Goal: Task Accomplishment & Management: Complete application form

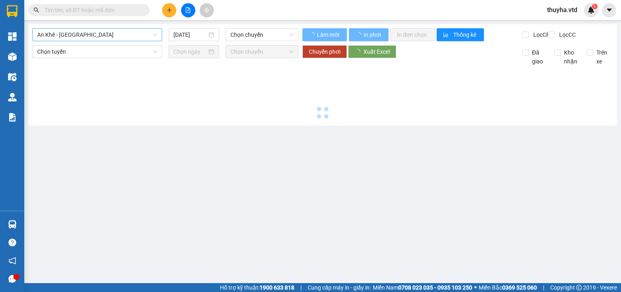
click at [64, 37] on span "An Khê - [GEOGRAPHIC_DATA]" at bounding box center [97, 35] width 120 height 12
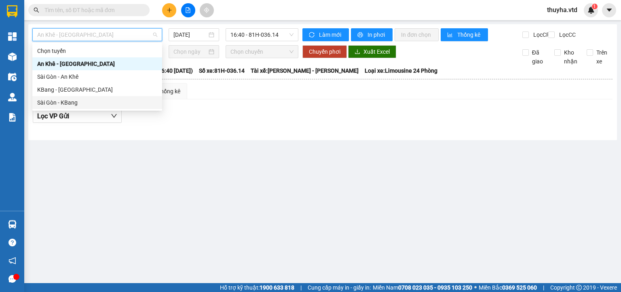
click at [61, 102] on div "Sài Gòn - KBang" at bounding box center [97, 102] width 120 height 9
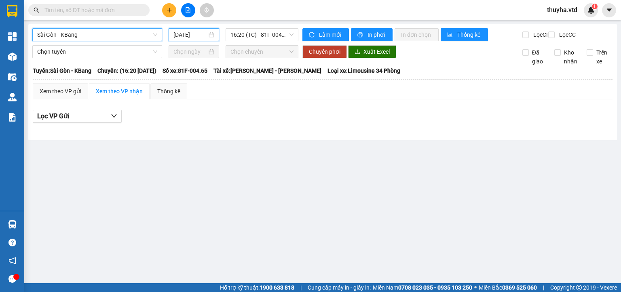
click at [183, 33] on input "[DATE]" at bounding box center [189, 34] width 33 height 9
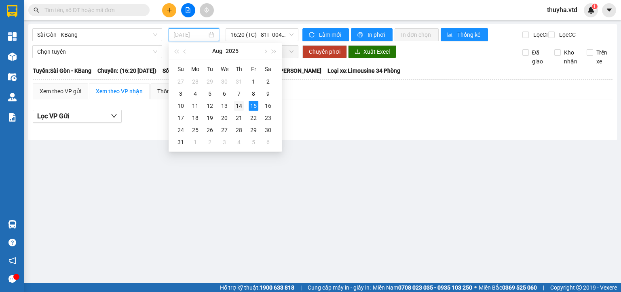
click at [240, 107] on div "14" at bounding box center [239, 106] width 10 height 10
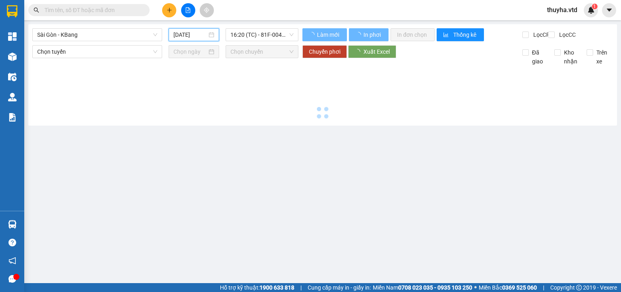
type input "[DATE]"
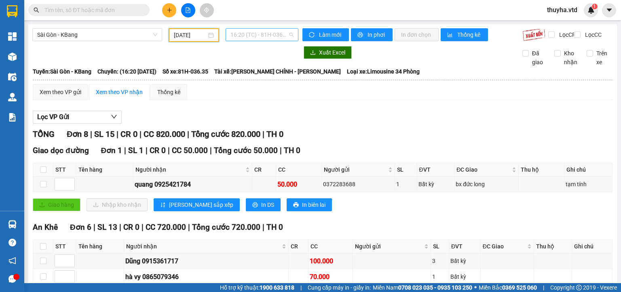
click at [253, 34] on span "16:20 (TC) - 81H-036.35" at bounding box center [261, 35] width 63 height 12
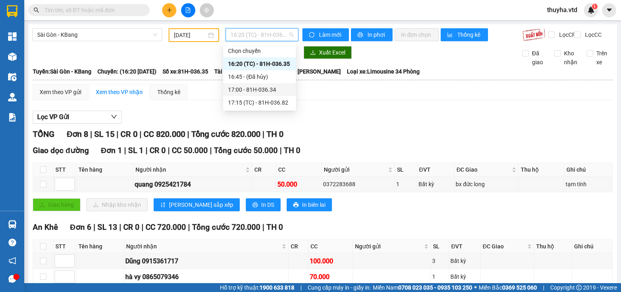
click at [262, 91] on div "17:00 - 81H-036.34" at bounding box center [259, 89] width 63 height 9
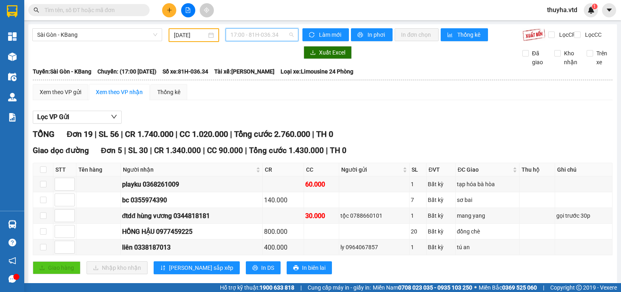
click at [253, 36] on span "17:00 - 81H-036.34" at bounding box center [261, 35] width 63 height 12
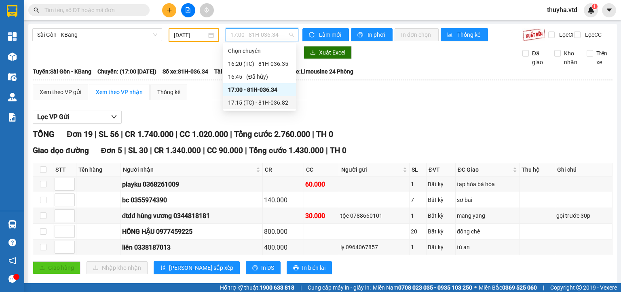
click at [262, 103] on div "17:15 (TC) - 81H-036.82" at bounding box center [259, 102] width 63 height 9
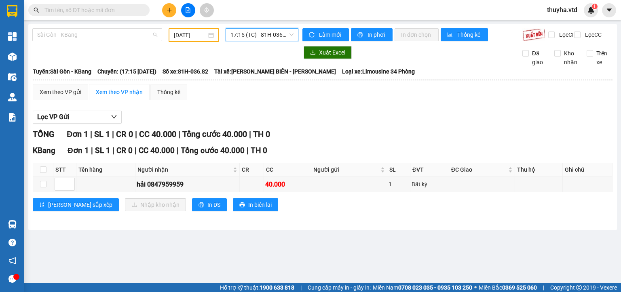
drag, startPoint x: 77, startPoint y: 34, endPoint x: 68, endPoint y: 76, distance: 43.8
click at [77, 34] on span "Sài Gòn - KBang" at bounding box center [97, 35] width 120 height 12
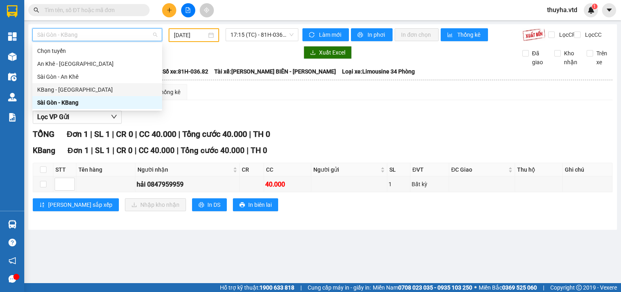
click at [57, 91] on div "KBang - [GEOGRAPHIC_DATA]" at bounding box center [97, 89] width 120 height 9
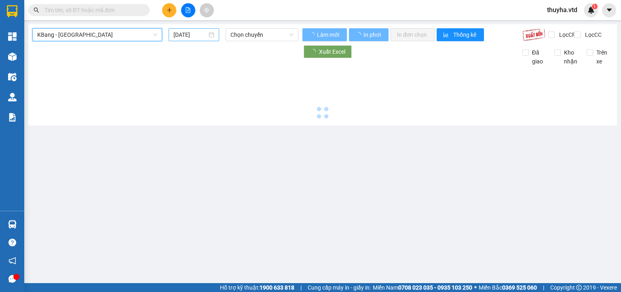
click at [185, 32] on input "[DATE]" at bounding box center [189, 34] width 33 height 9
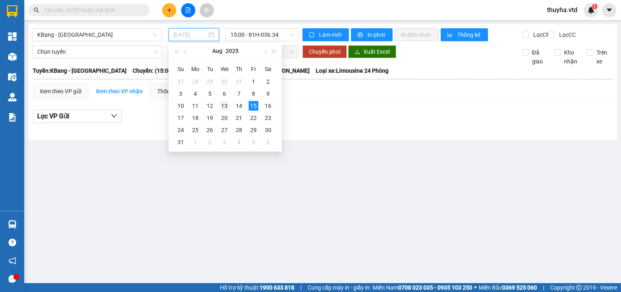
click at [224, 106] on div "13" at bounding box center [224, 106] width 10 height 10
type input "[DATE]"
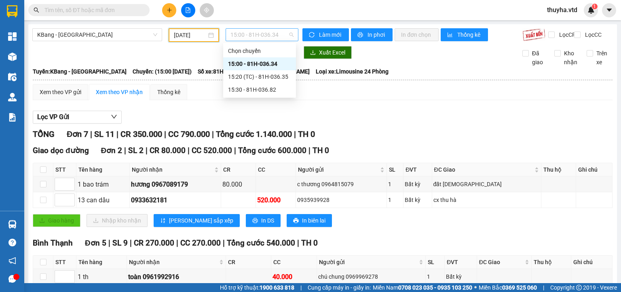
click at [251, 35] on span "15:00 - 81H-036.34" at bounding box center [261, 35] width 63 height 12
click at [267, 94] on div "15:30 - 81H-036.82" at bounding box center [259, 89] width 63 height 9
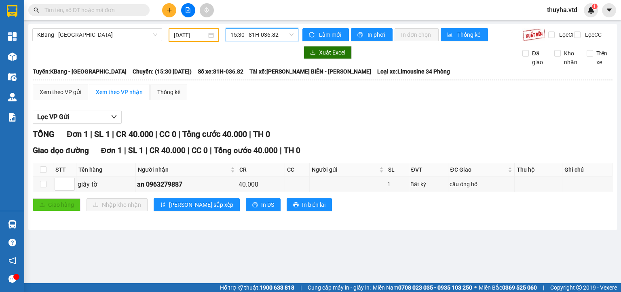
click at [55, 42] on div "KBang - [GEOGRAPHIC_DATA] [DATE] 15:30 15:30 - 81H-036.82" at bounding box center [165, 35] width 266 height 14
drag, startPoint x: 55, startPoint y: 36, endPoint x: 62, endPoint y: 50, distance: 16.1
click at [58, 38] on span "KBang - [GEOGRAPHIC_DATA]" at bounding box center [97, 35] width 120 height 12
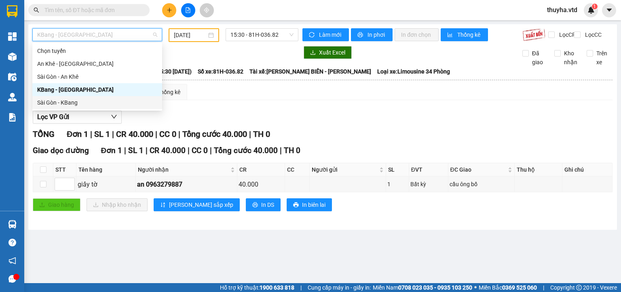
click at [65, 102] on div "Sài Gòn - KBang" at bounding box center [97, 102] width 120 height 9
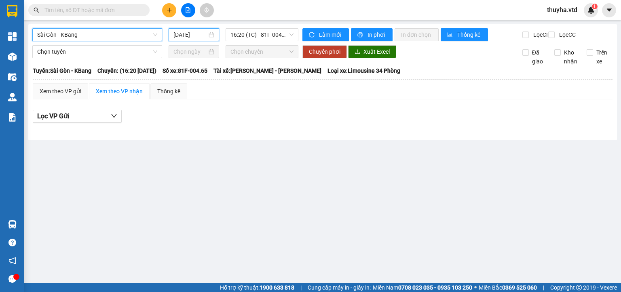
click at [183, 34] on input "[DATE]" at bounding box center [189, 34] width 33 height 9
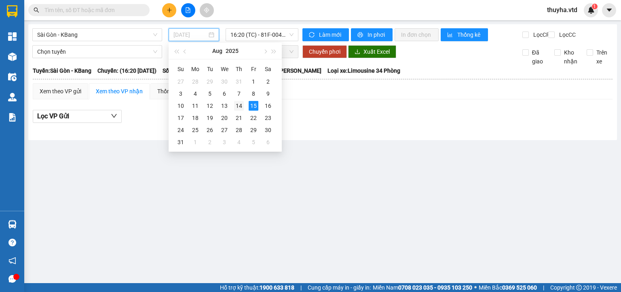
click at [236, 103] on div "14" at bounding box center [239, 106] width 10 height 10
type input "[DATE]"
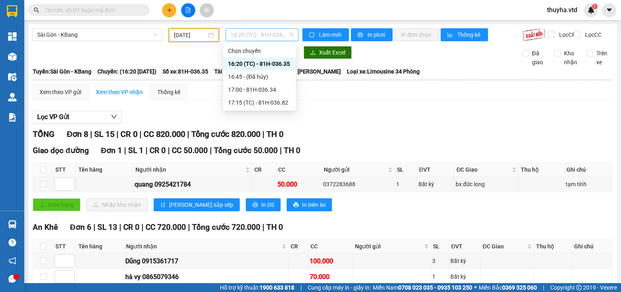
click at [251, 34] on span "16:20 (TC) - 81H-036.35" at bounding box center [261, 35] width 63 height 12
click at [267, 103] on div "17:15 (TC) - 81H-036.82" at bounding box center [259, 102] width 63 height 9
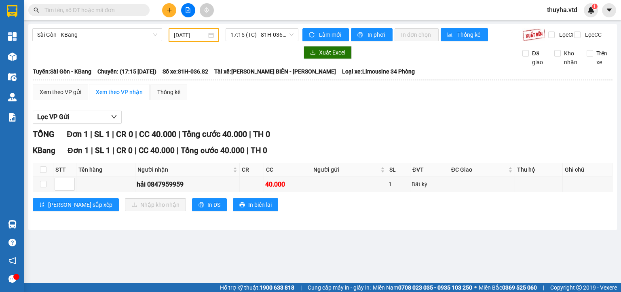
click at [123, 15] on span at bounding box center [88, 10] width 121 height 12
click at [121, 11] on input "text" at bounding box center [91, 10] width 95 height 9
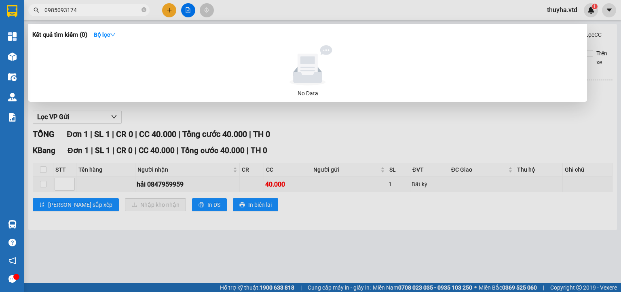
click at [84, 8] on input "0985093174" at bounding box center [91, 10] width 95 height 9
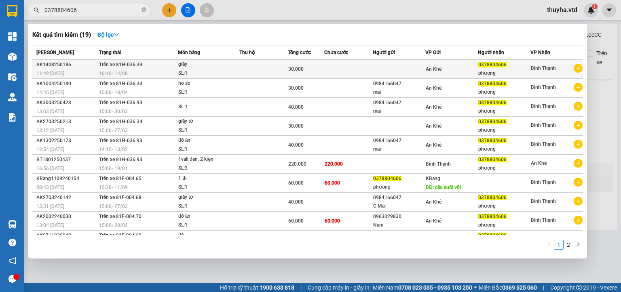
type input "0378804606"
click at [98, 69] on td "Trên xe 81H-036.39 16:40 [DATE]" at bounding box center [137, 69] width 81 height 19
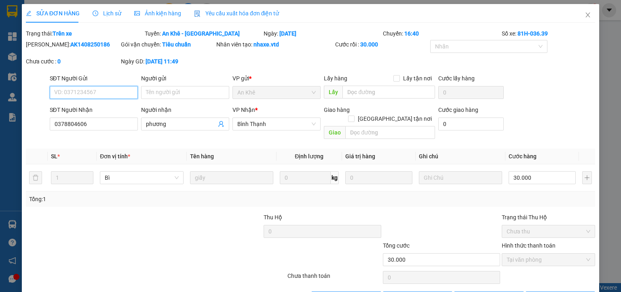
type input "0378804606"
type input "phương"
type input "30.000"
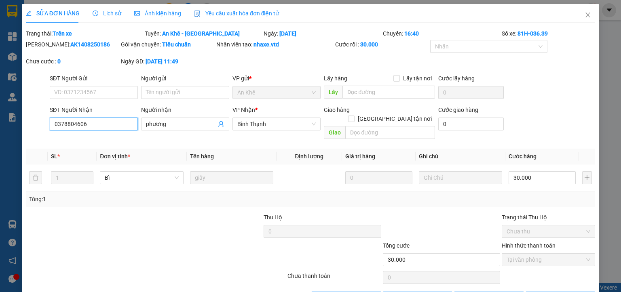
click at [69, 123] on input "0378804606" at bounding box center [94, 124] width 88 height 13
click at [584, 13] on icon "close" at bounding box center [587, 15] width 6 height 6
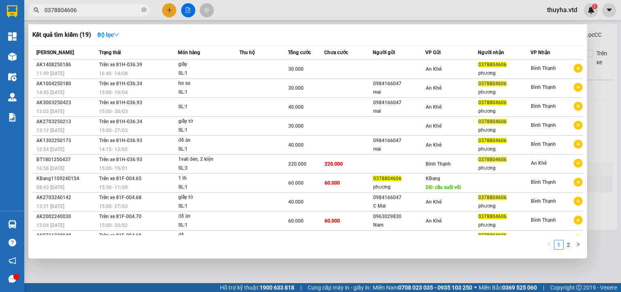
click at [76, 15] on span "0378804606" at bounding box center [88, 10] width 121 height 12
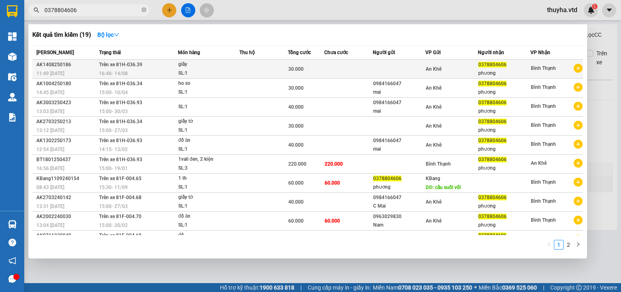
click at [80, 73] on div "11:49 [DATE]" at bounding box center [66, 73] width 60 height 9
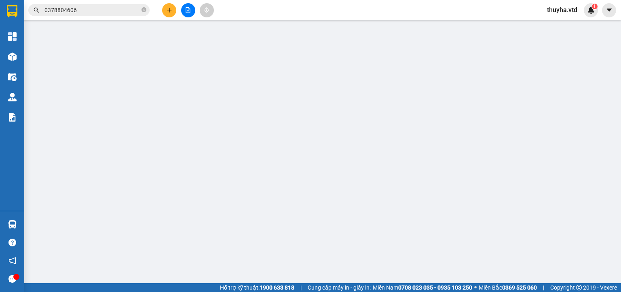
type input "0378804606"
type input "phương"
type input "30.000"
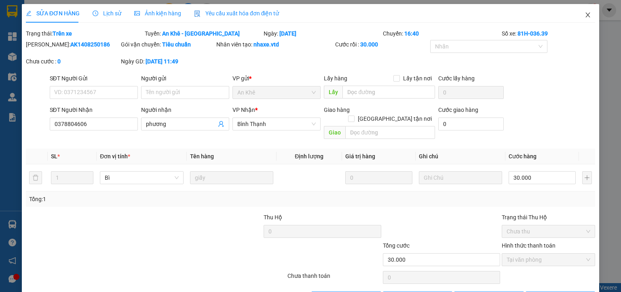
click at [577, 17] on span "Close" at bounding box center [587, 15] width 23 height 23
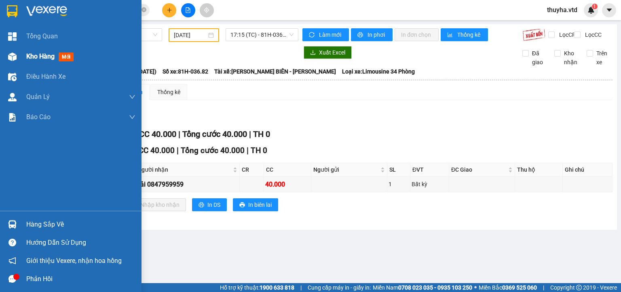
click at [17, 57] on div at bounding box center [12, 57] width 14 height 14
